Goal: Task Accomplishment & Management: Complete application form

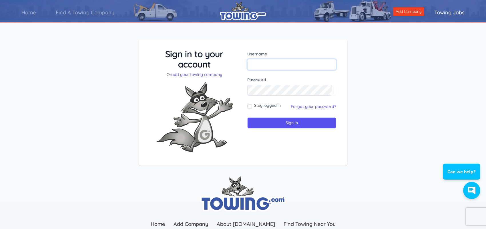
click at [262, 63] on input "text" at bounding box center [291, 64] width 89 height 11
type input "[EMAIL_ADDRESS][DOMAIN_NAME]"
click at [281, 123] on input "Sign in" at bounding box center [291, 122] width 89 height 11
click at [92, 12] on link "Find A Towing Company" at bounding box center [85, 12] width 79 height 16
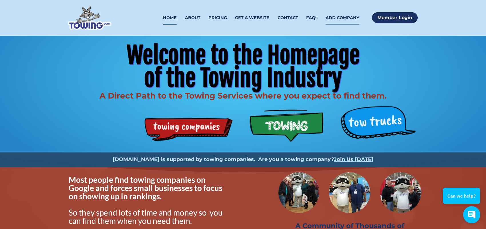
click at [345, 16] on link "ADD COMPANY" at bounding box center [343, 17] width 34 height 13
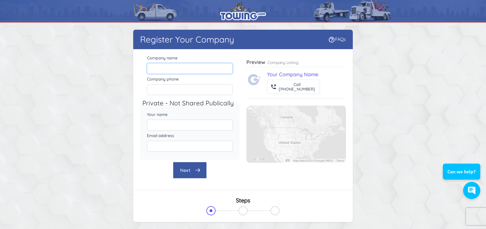
click at [176, 70] on input "Company name" at bounding box center [190, 68] width 86 height 11
type input "Lukes Towing & Auto Repairs inc."
type input "3217504271"
type input "[PERSON_NAME]"
type input "[EMAIL_ADDRESS][DOMAIN_NAME]"
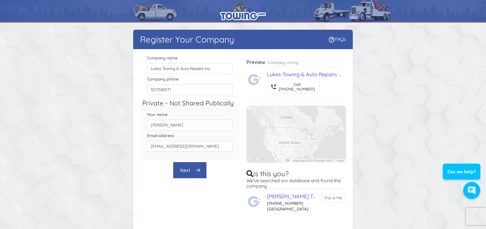
click at [193, 170] on button "Next" at bounding box center [190, 170] width 34 height 17
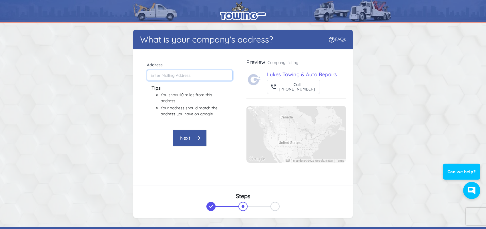
click at [187, 77] on input "Address" at bounding box center [190, 75] width 86 height 11
click at [194, 142] on button "Next" at bounding box center [190, 138] width 34 height 17
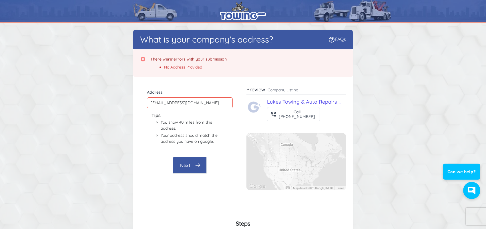
scroll to position [3, 0]
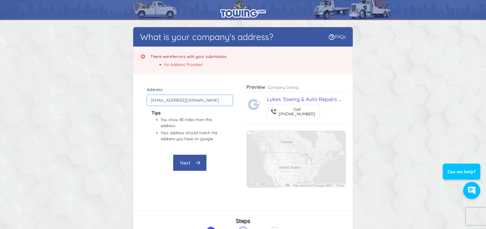
click at [215, 100] on input "[EMAIL_ADDRESS][DOMAIN_NAME]" at bounding box center [190, 100] width 86 height 11
type input "L"
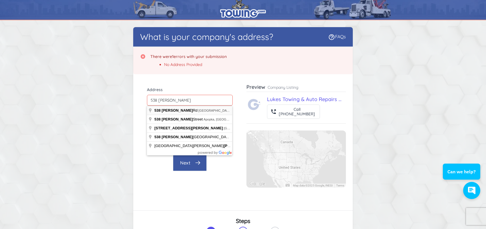
type input "[STREET_ADDRESS][PERSON_NAME]"
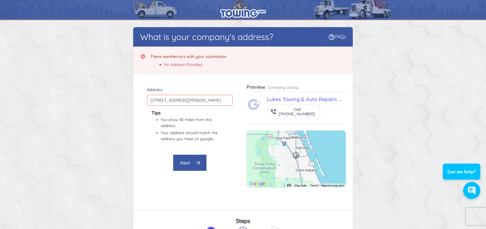
click at [205, 164] on button "Next" at bounding box center [190, 163] width 34 height 17
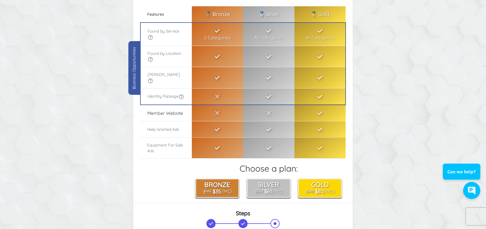
scroll to position [0, 0]
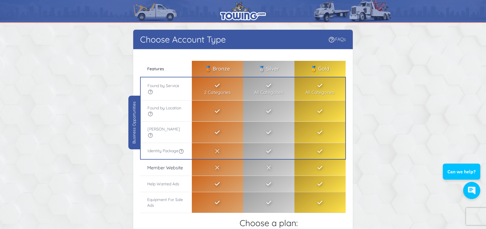
click at [338, 39] on link "FAQs" at bounding box center [337, 39] width 18 height 6
